Goal: Download file/media

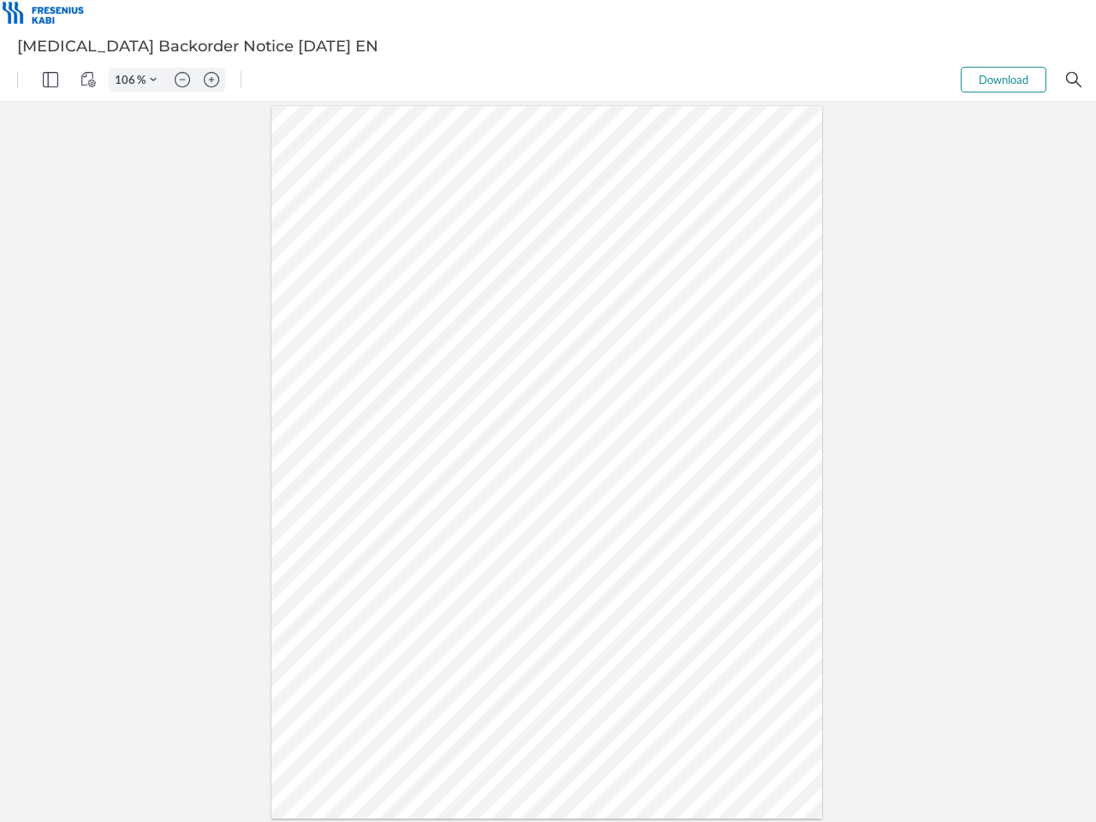
click at [51, 80] on img "Panel" at bounding box center [50, 79] width 15 height 15
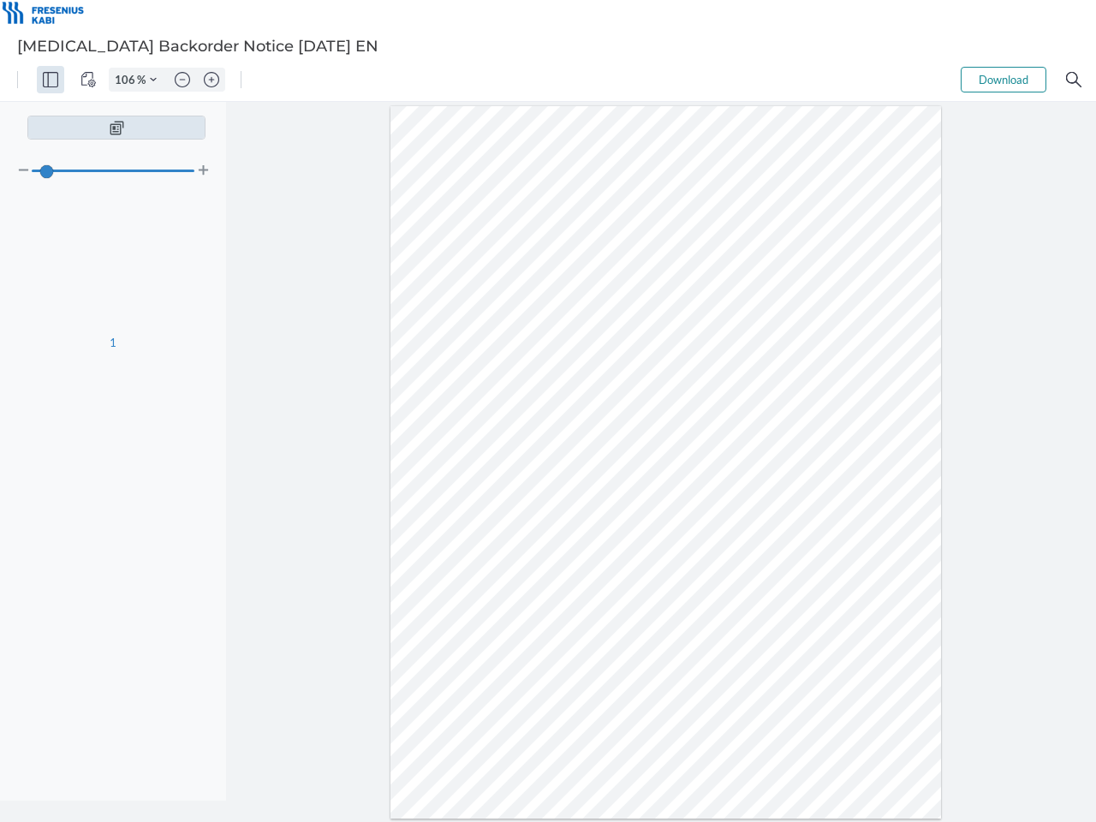
click at [88, 80] on img "View Controls" at bounding box center [88, 79] width 15 height 15
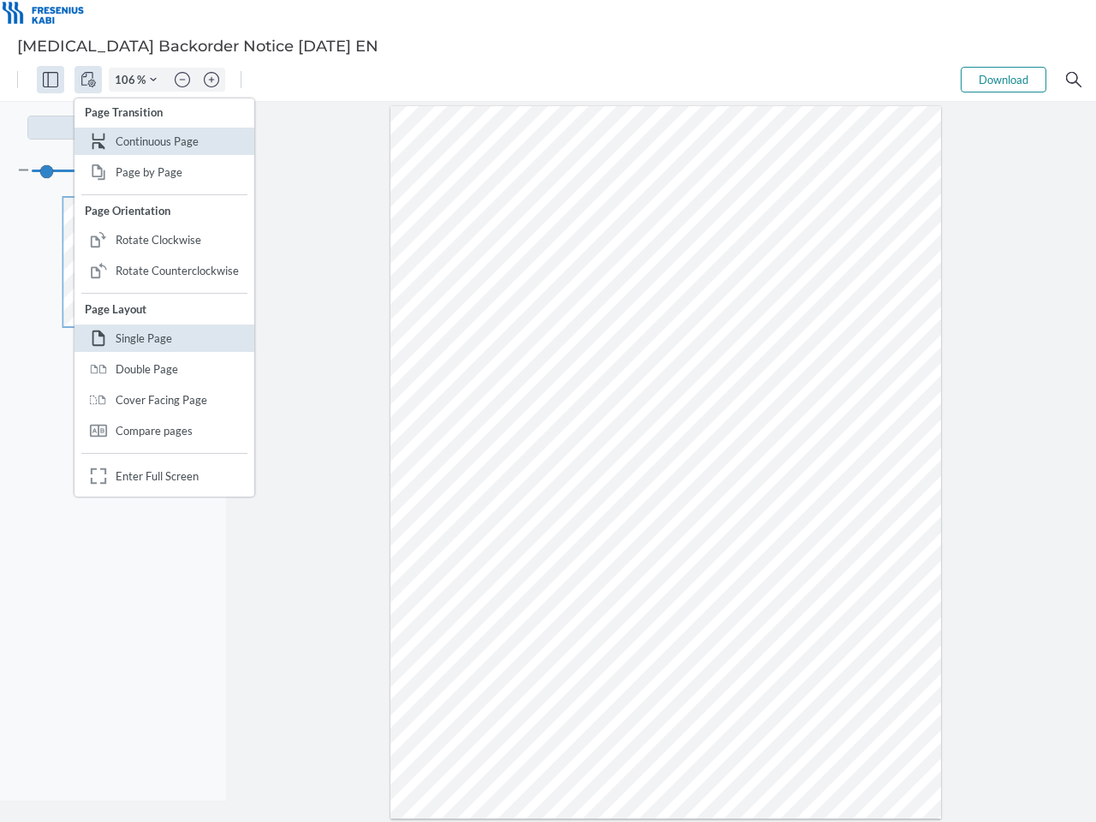
click at [128, 80] on input "106" at bounding box center [123, 79] width 27 height 15
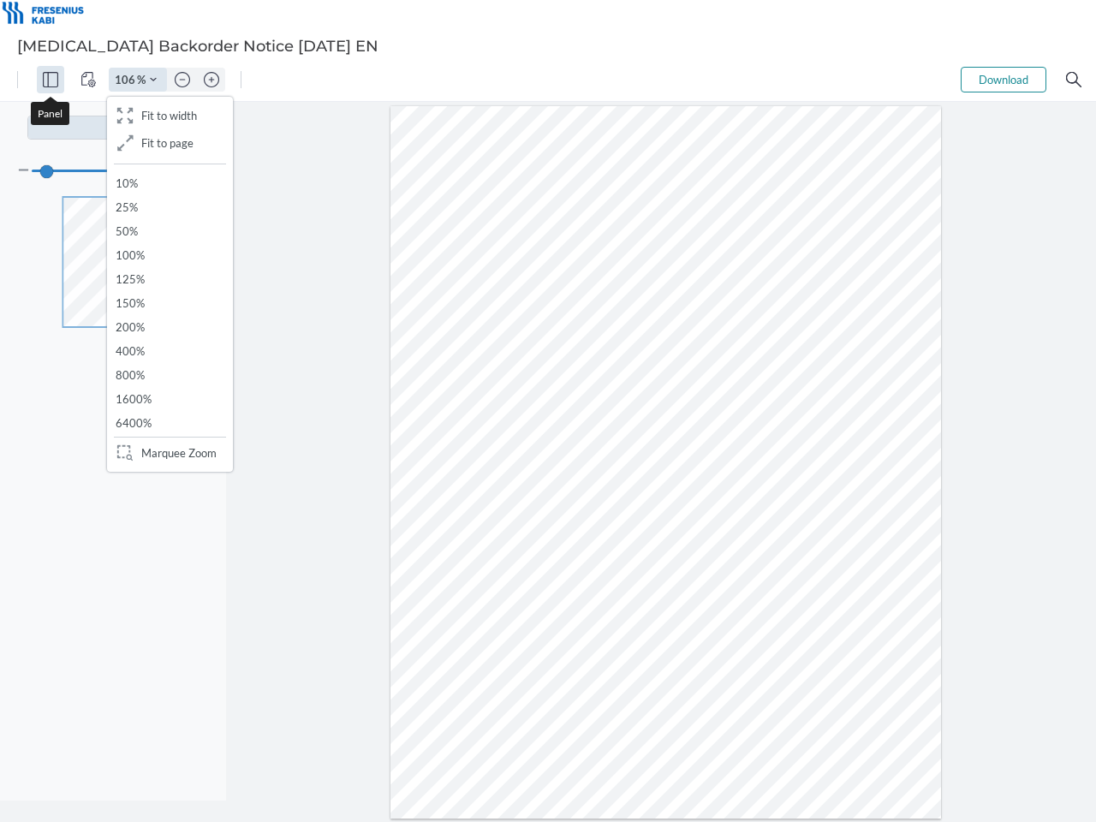
click at [153, 80] on img "Zoom Controls" at bounding box center [153, 79] width 7 height 7
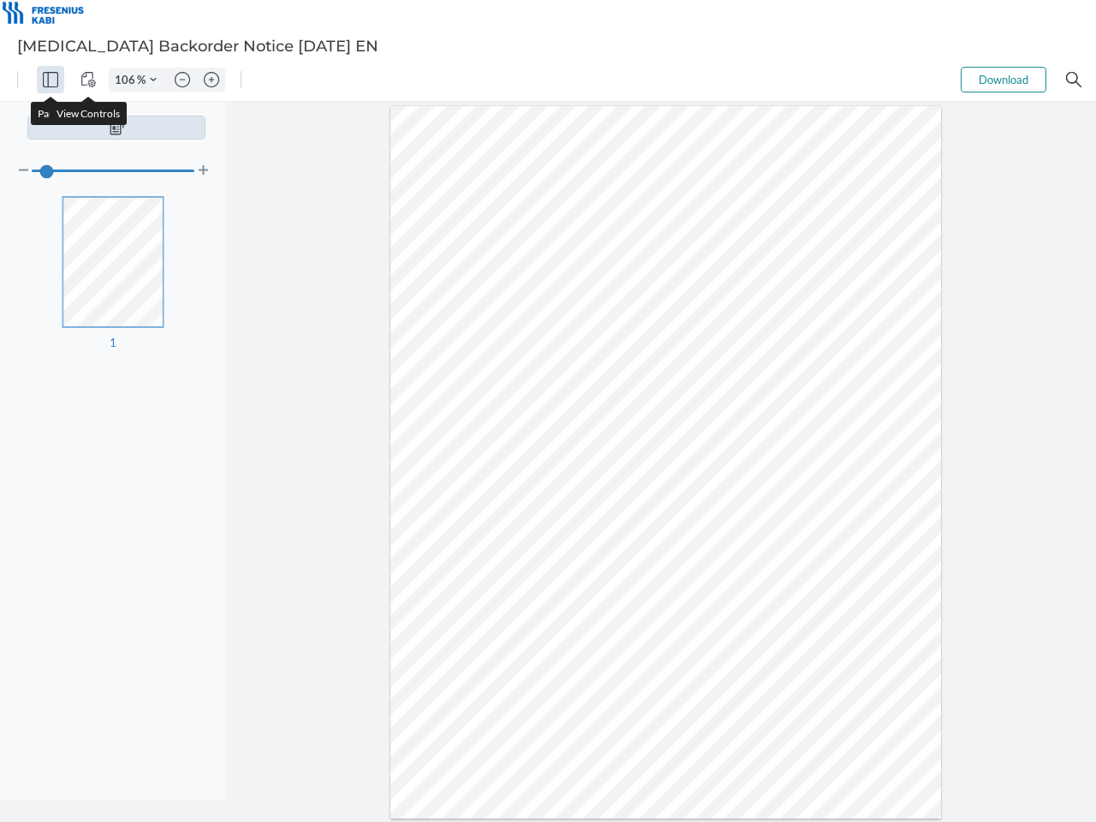
click at [182, 80] on img "Zoom out" at bounding box center [182, 79] width 15 height 15
click at [212, 80] on img "Zoom in" at bounding box center [211, 79] width 15 height 15
type input "106"
click at [1004, 80] on button "Download" at bounding box center [1004, 80] width 86 height 26
click at [1074, 80] on img "Search" at bounding box center [1073, 79] width 15 height 15
